Goal: Task Accomplishment & Management: Manage account settings

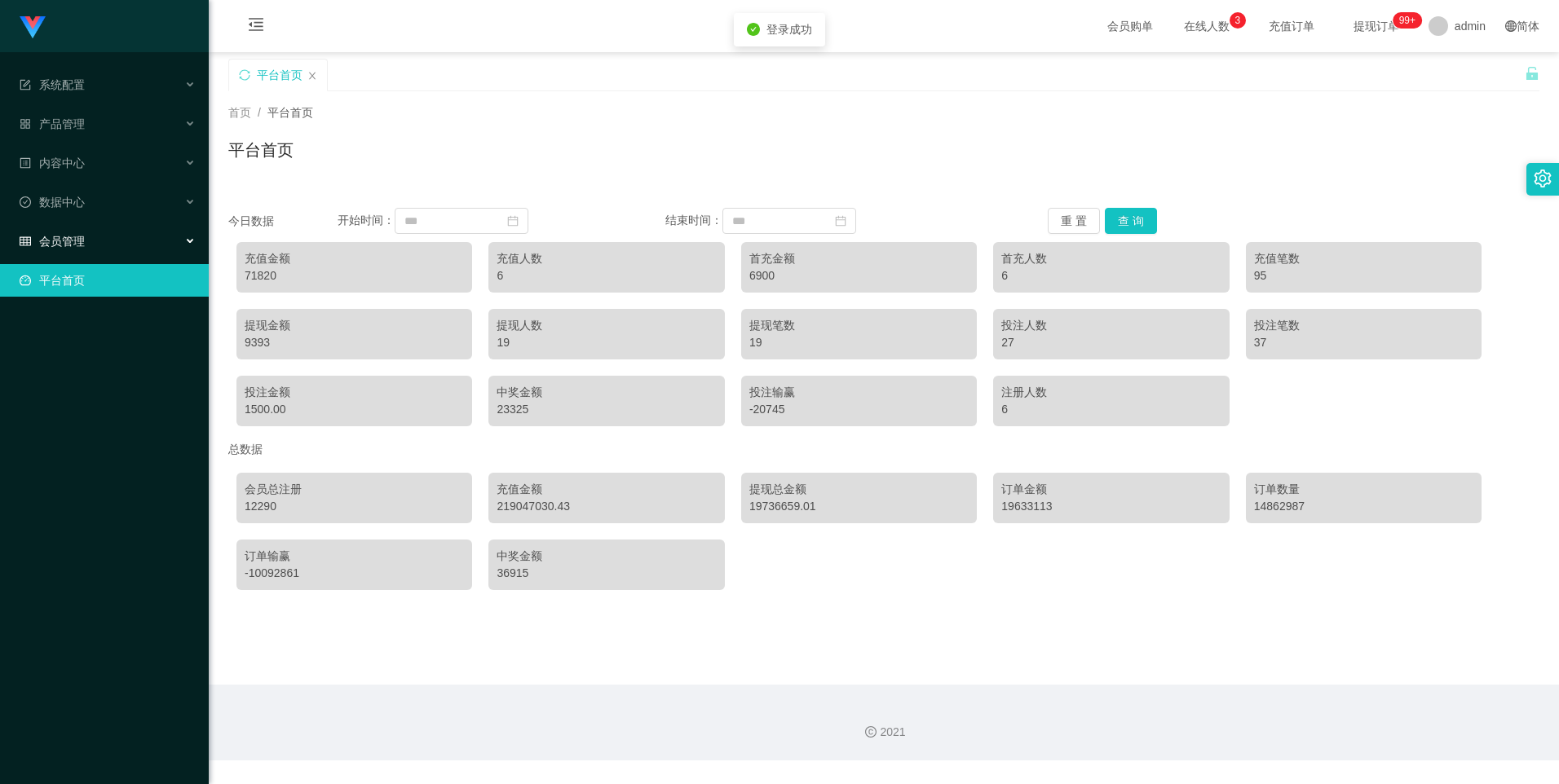
click at [183, 238] on div "会员管理" at bounding box center [104, 241] width 209 height 33
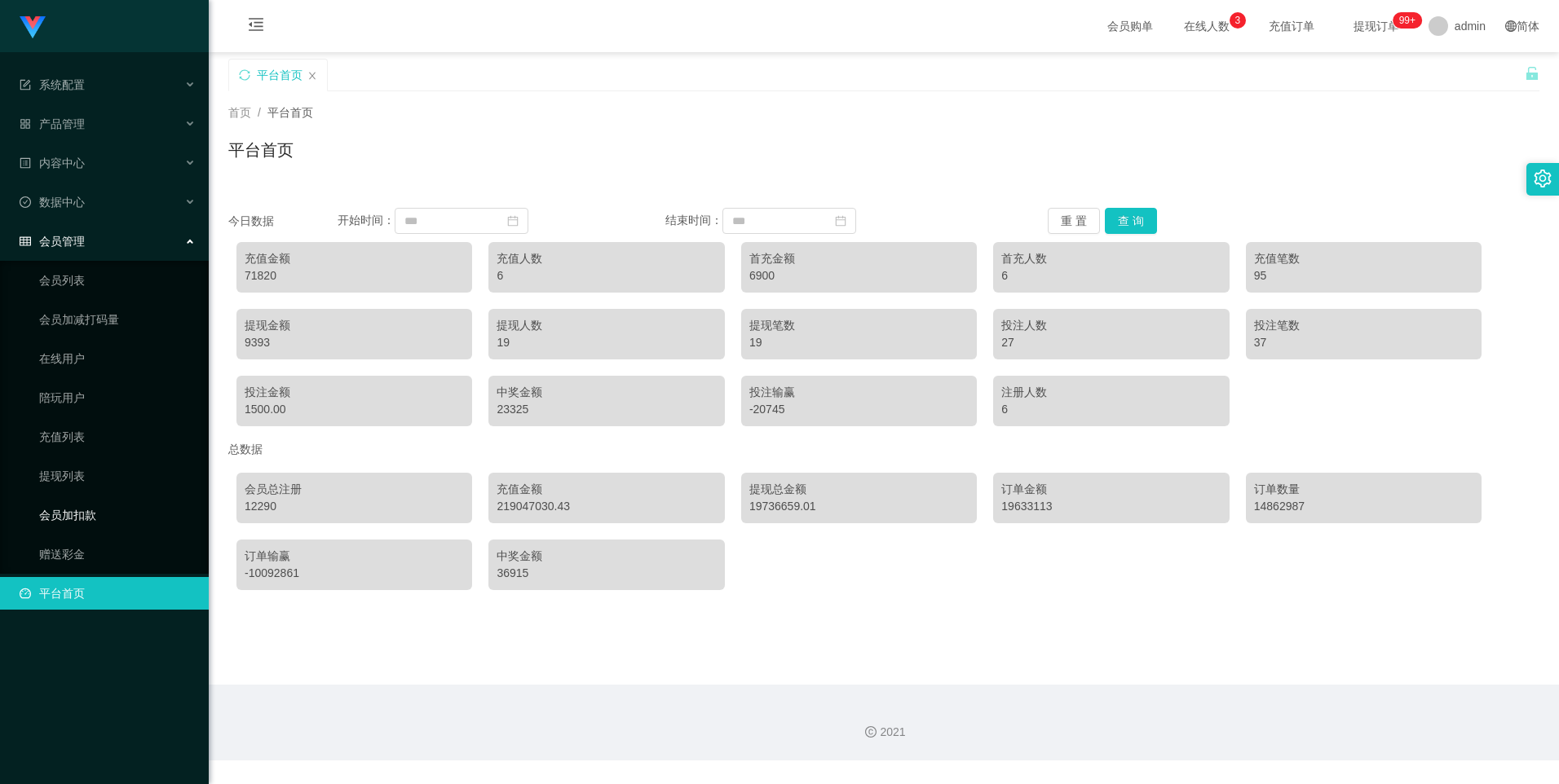
click at [124, 510] on link "会员加扣款" at bounding box center [117, 515] width 156 height 33
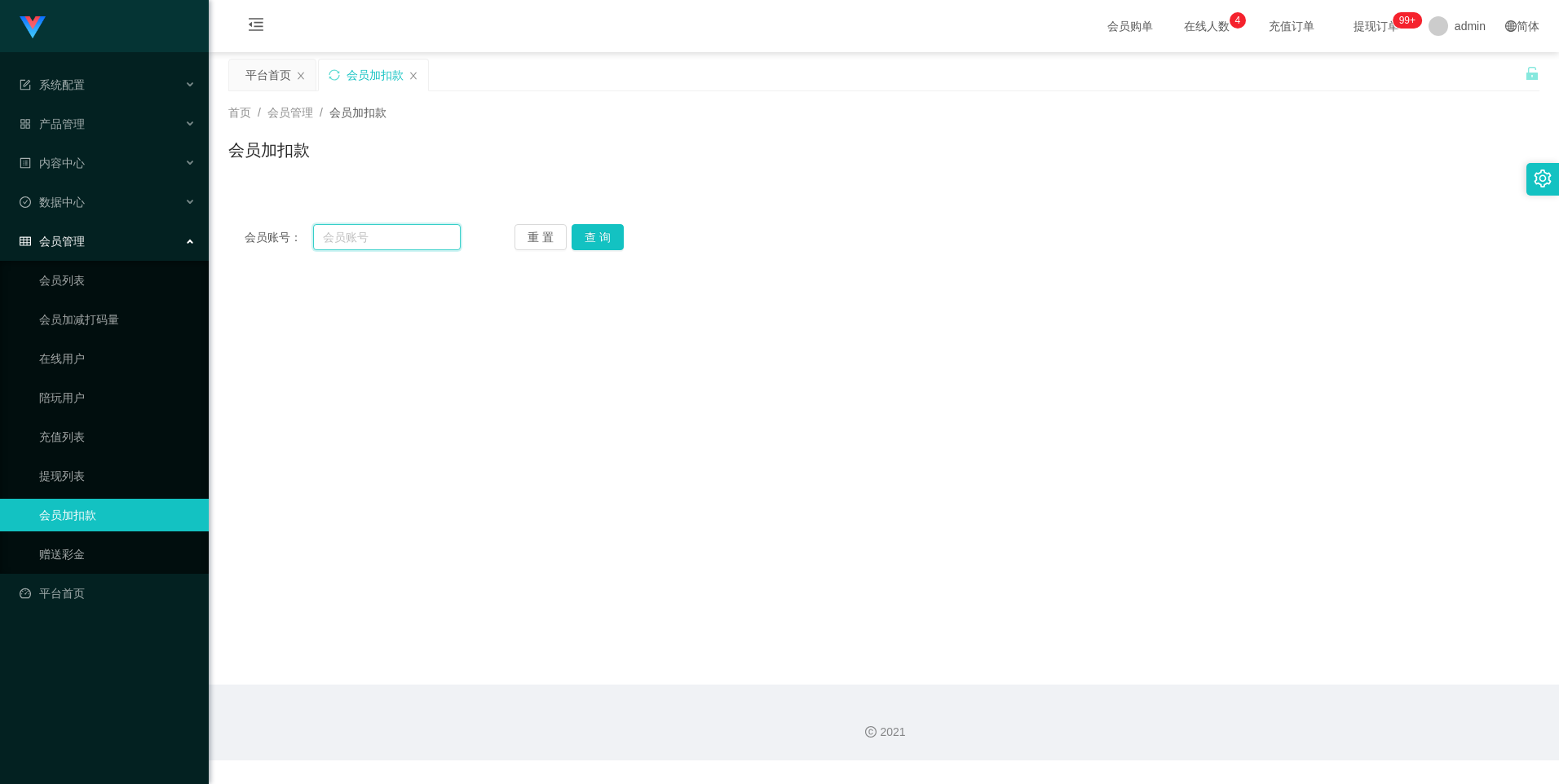
click at [388, 238] on input "text" at bounding box center [387, 237] width 147 height 26
paste input "81706291"
type input "81706291"
click at [605, 232] on button "查 询" at bounding box center [598, 237] width 52 height 26
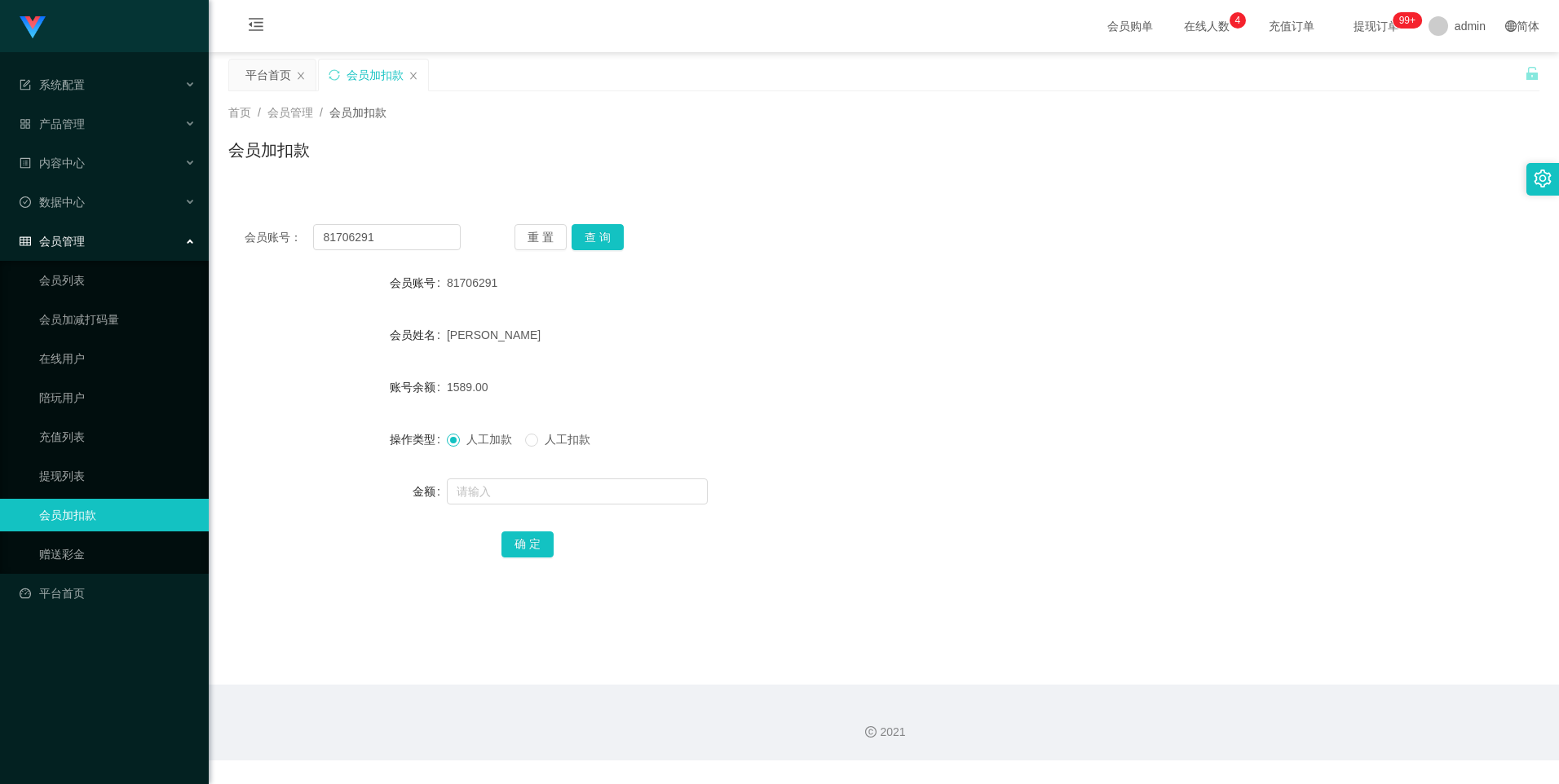
click at [641, 345] on div "[PERSON_NAME]" at bounding box center [829, 335] width 765 height 33
click at [80, 467] on link "提现列表" at bounding box center [117, 476] width 156 height 33
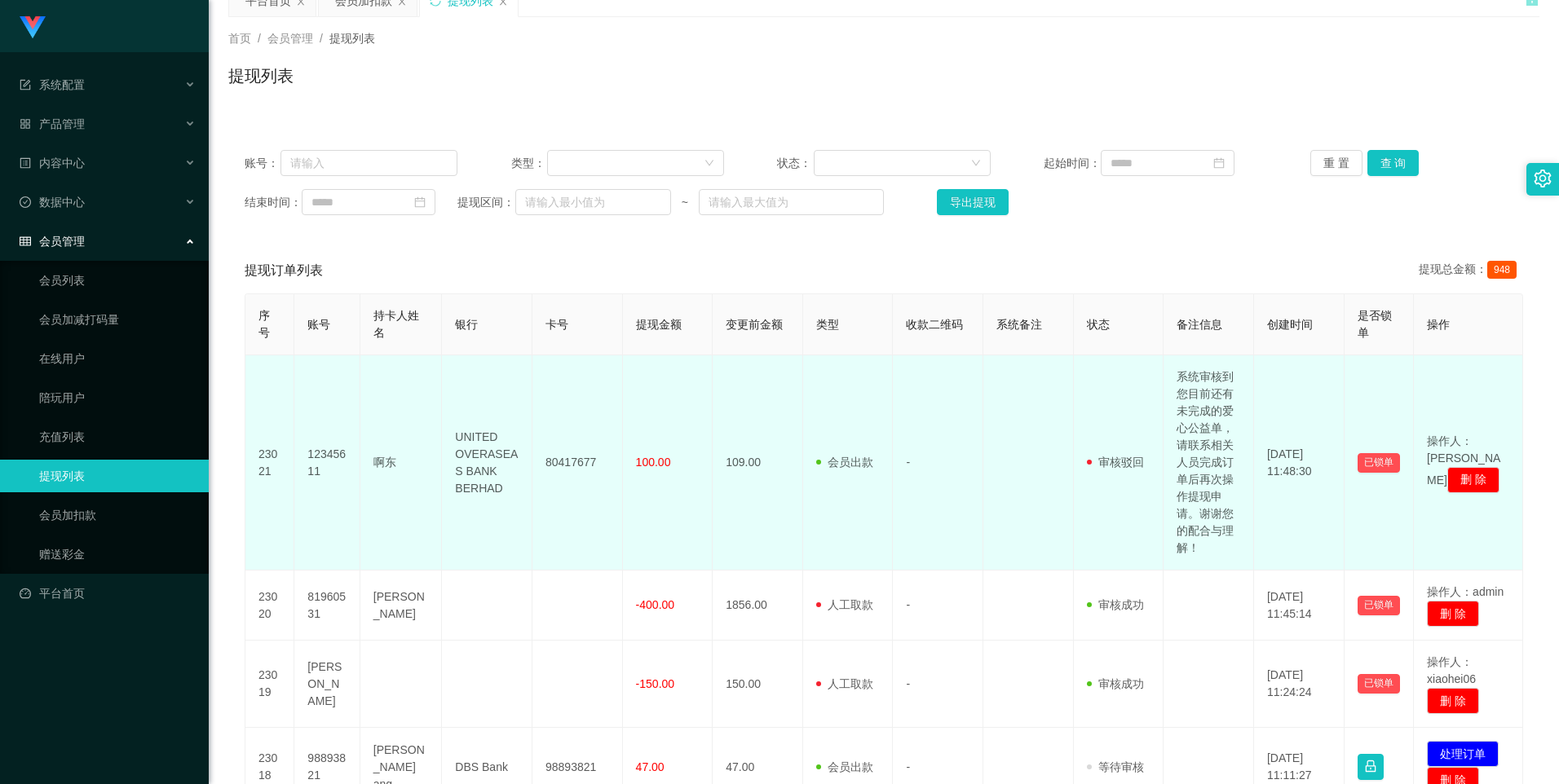
scroll to position [108, 0]
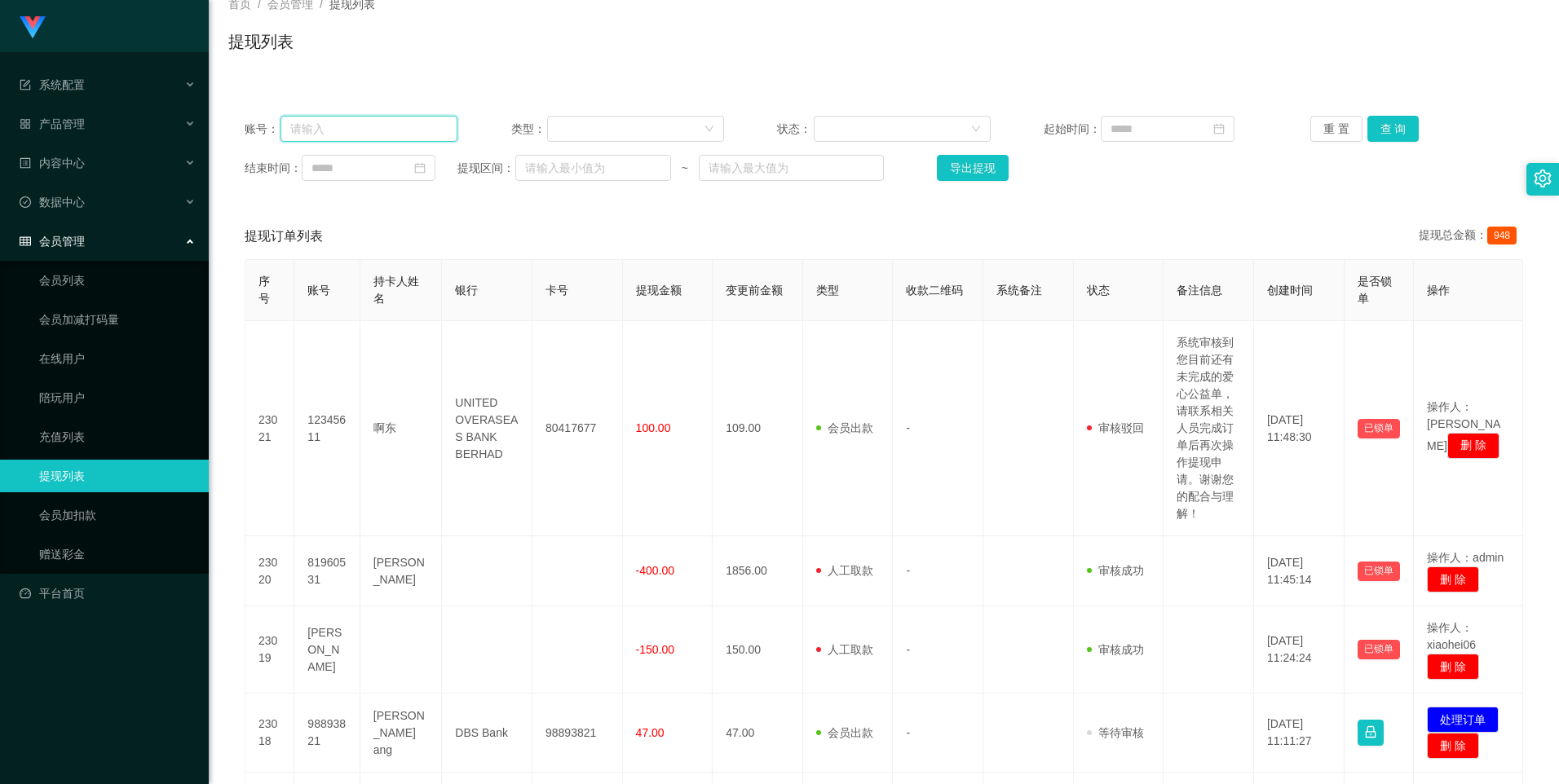
click at [370, 129] on input "text" at bounding box center [369, 129] width 177 height 26
paste input "81706291"
type input "81706291"
click at [1383, 123] on button "查 询" at bounding box center [1394, 129] width 52 height 26
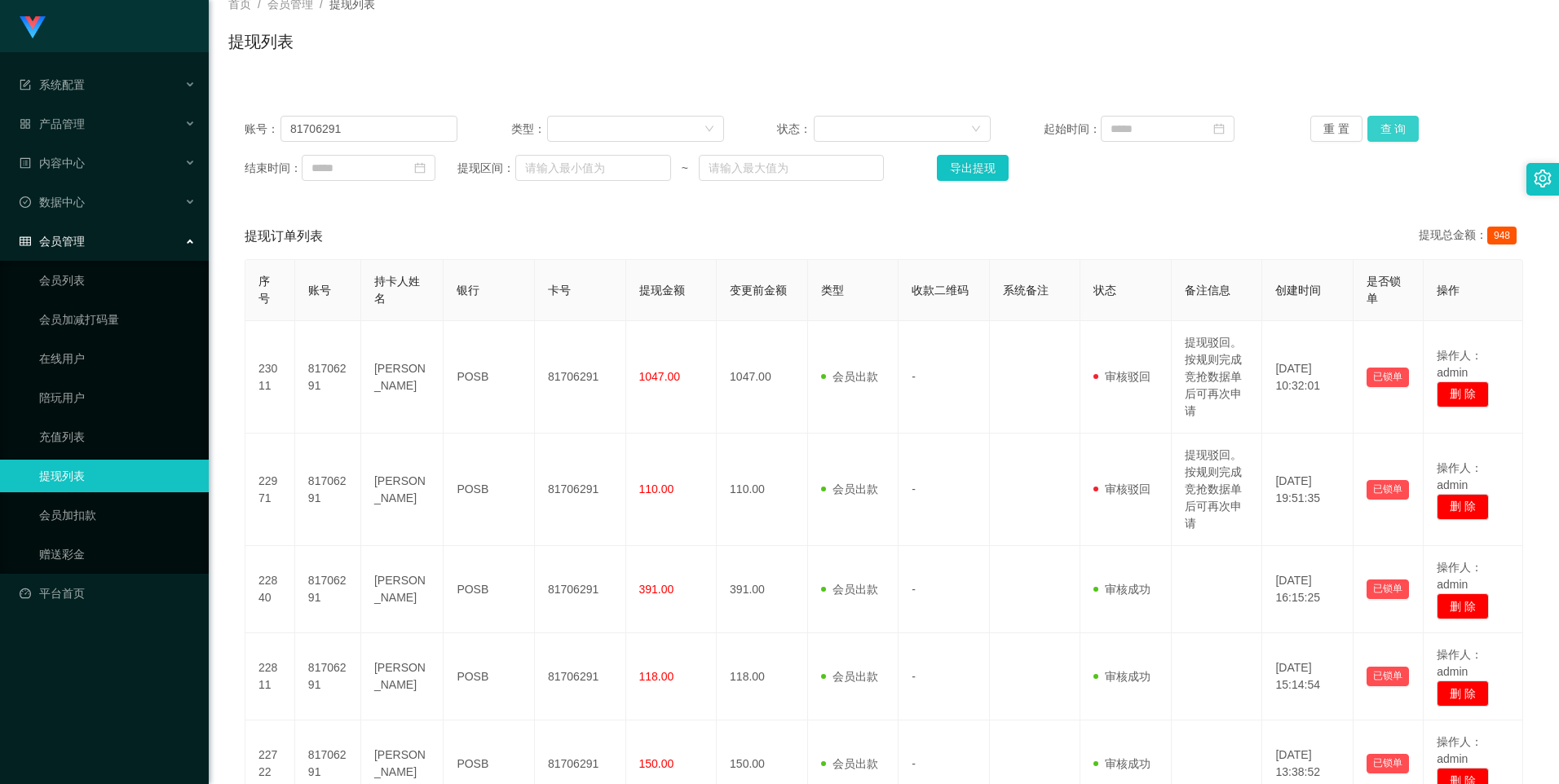
click at [1405, 128] on button "查 询" at bounding box center [1394, 129] width 52 height 26
click at [129, 523] on link "会员加扣款" at bounding box center [117, 515] width 156 height 33
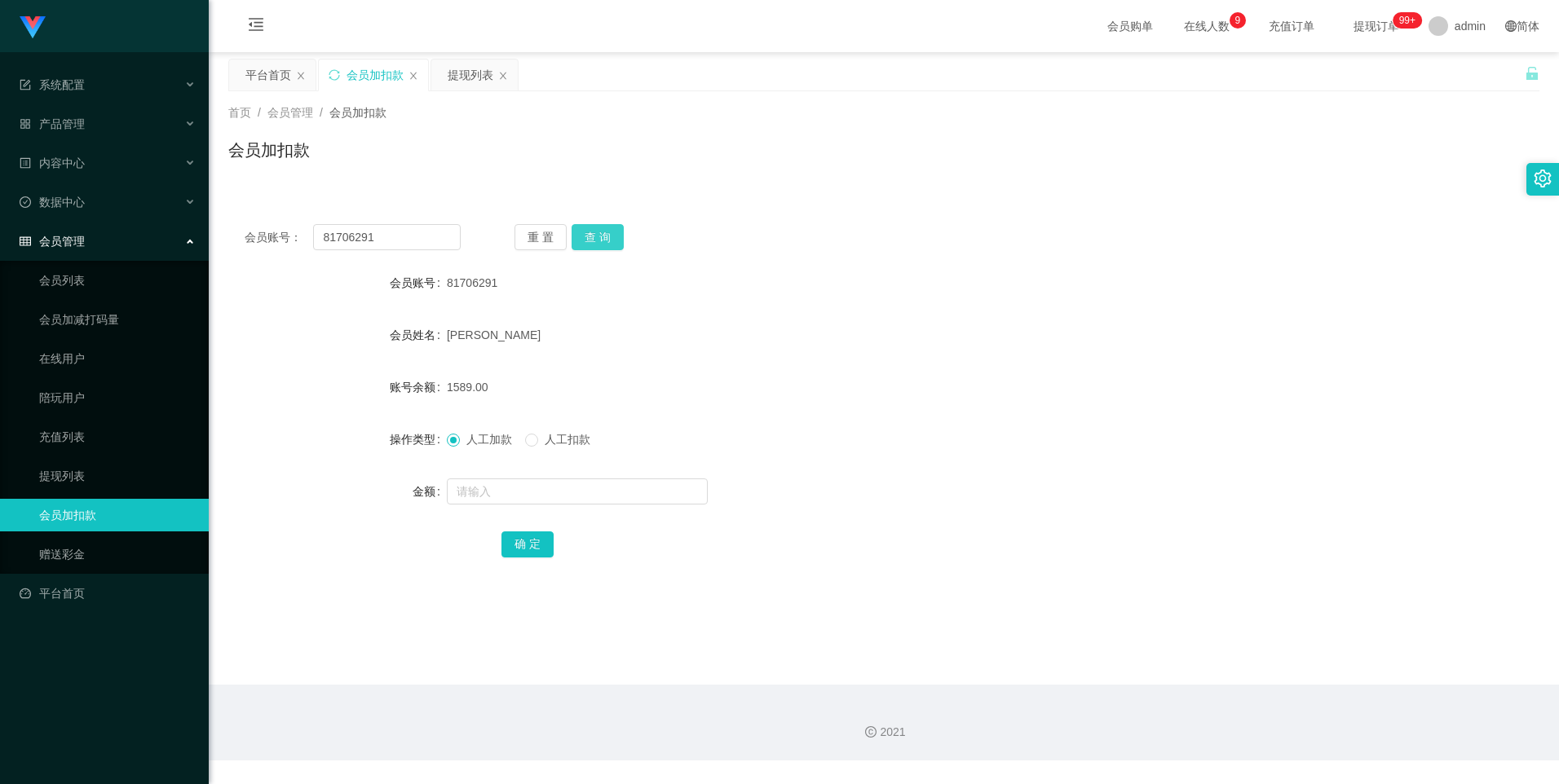
click at [611, 241] on button "查 询" at bounding box center [598, 237] width 52 height 26
